Goal: Check status: Check status

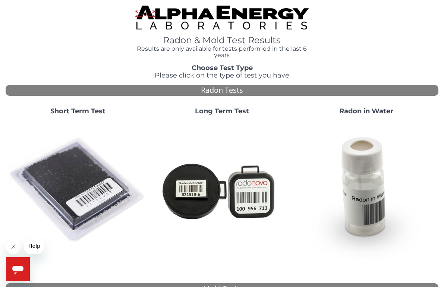
click at [85, 110] on strong "Short Term Test" at bounding box center [77, 111] width 55 height 8
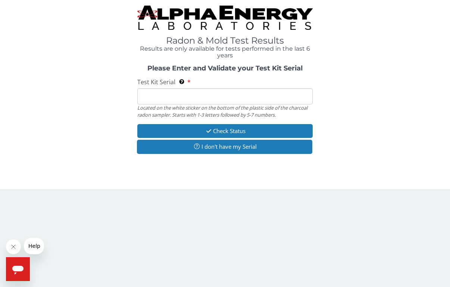
click at [178, 93] on input "Test Kit Serial Located on the white sticker on the bottom of the plastic side …" at bounding box center [224, 96] width 175 height 16
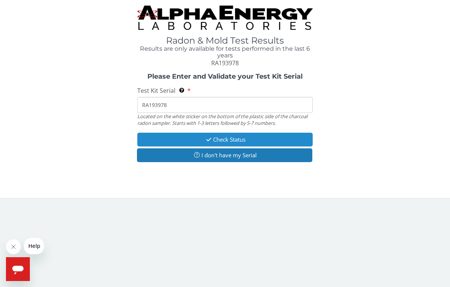
type input "RA193978"
click at [227, 138] on button "Check Status" at bounding box center [224, 140] width 175 height 14
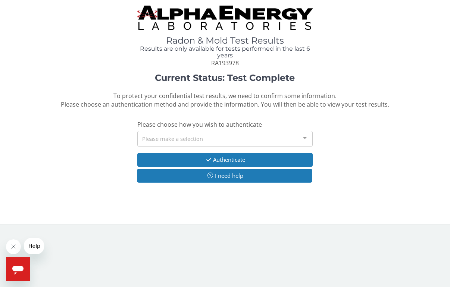
click at [366, 52] on div "Radon & Mold Test Results Results are only available for tests performed in the…" at bounding box center [225, 37] width 439 height 62
click at [305, 132] on div at bounding box center [304, 138] width 15 height 14
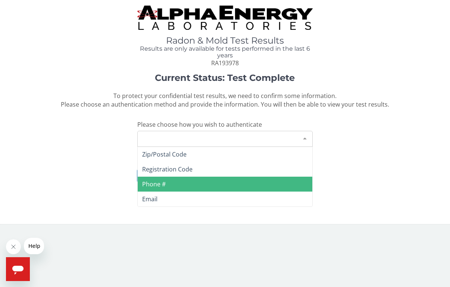
click at [242, 181] on span "Phone #" at bounding box center [225, 184] width 175 height 15
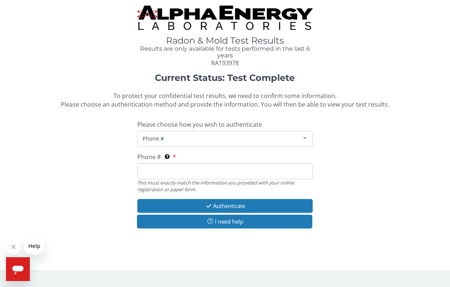
click at [180, 171] on input "Phone # This must exactly match the information you provided with your online r…" at bounding box center [224, 171] width 175 height 16
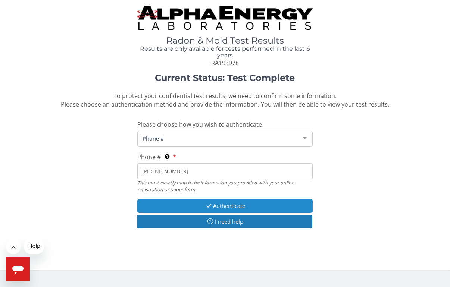
type input "[PHONE_NUMBER]"
click at [225, 202] on button "Authenticate" at bounding box center [224, 206] width 175 height 14
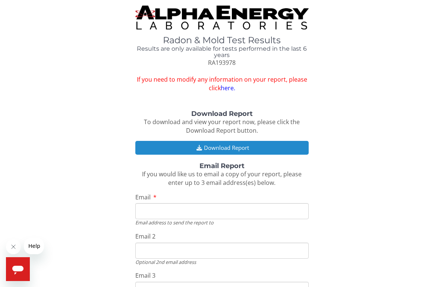
click at [225, 145] on button "Download Report" at bounding box center [221, 148] width 173 height 14
